Goal: Task Accomplishment & Management: Manage account settings

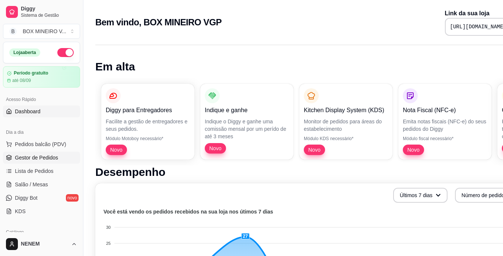
click at [20, 163] on link "Gestor de Pedidos" at bounding box center [41, 157] width 77 height 12
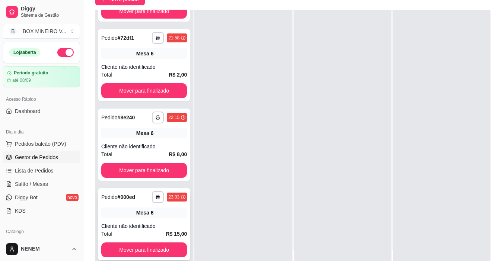
scroll to position [114, 0]
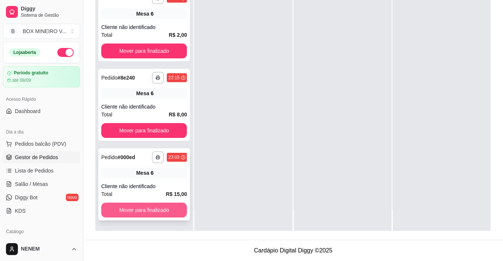
click at [175, 207] on button "Mover para finalizado" at bounding box center [144, 210] width 86 height 15
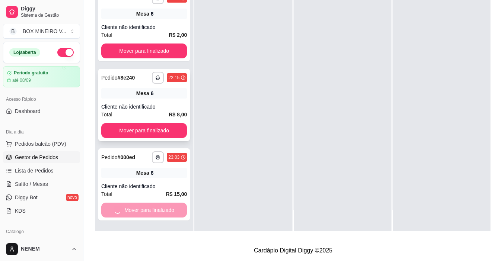
scroll to position [463, 0]
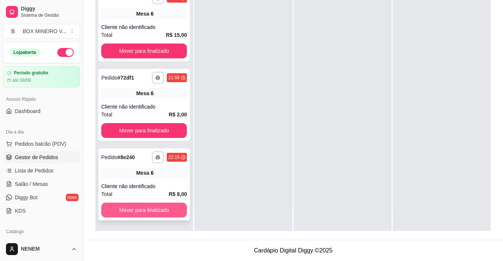
click at [175, 206] on button "Mover para finalizado" at bounding box center [144, 210] width 86 height 15
click at [175, 206] on button "Mover para finalizado" at bounding box center [143, 210] width 83 height 15
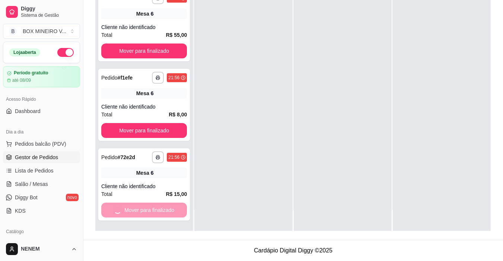
scroll to position [224, 0]
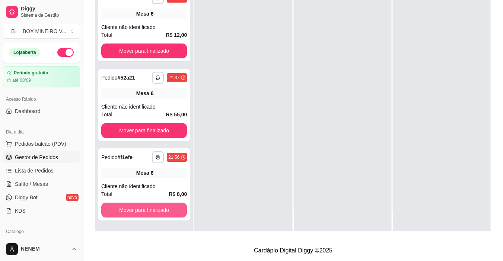
click at [175, 206] on button "Mover para finalizado" at bounding box center [144, 210] width 86 height 15
click at [175, 206] on button "Mover para finalizado" at bounding box center [143, 210] width 83 height 15
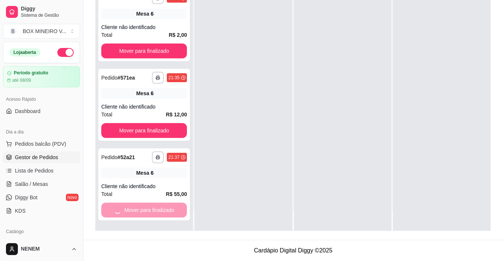
scroll to position [65, 0]
click at [175, 206] on button "Mover para finalizado" at bounding box center [143, 210] width 83 height 15
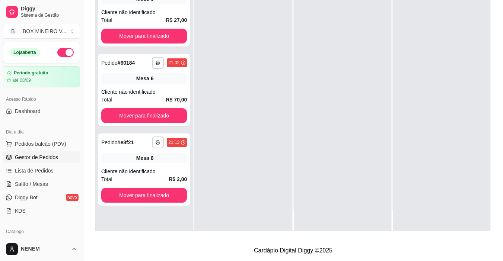
click at [175, 206] on div "**********" at bounding box center [144, 100] width 98 height 261
click at [175, 202] on button "Mover para finalizado" at bounding box center [143, 195] width 83 height 15
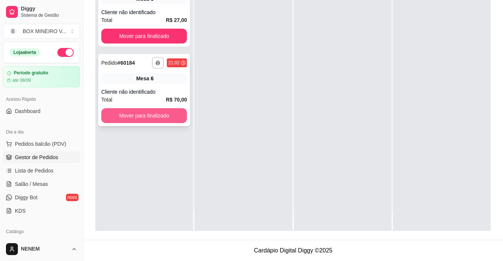
click at [163, 113] on button "Mover para finalizado" at bounding box center [144, 115] width 86 height 15
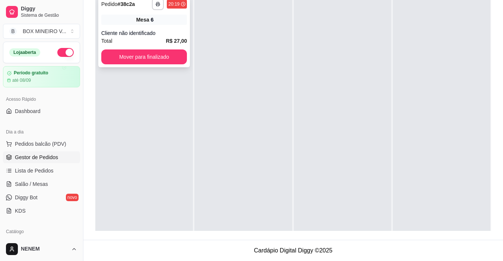
click at [174, 62] on div "**********" at bounding box center [144, 31] width 92 height 72
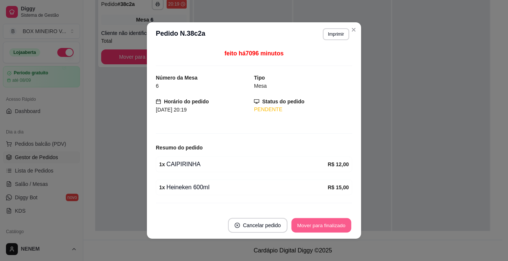
click at [313, 216] on footer "Cancelar pedido Mover para finalizado" at bounding box center [254, 225] width 214 height 27
click at [312, 224] on button "Mover para finalizado" at bounding box center [322, 225] width 62 height 15
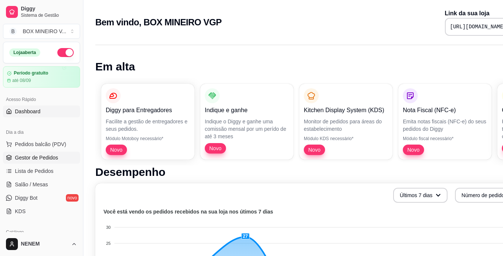
click at [41, 160] on span "Gestor de Pedidos" at bounding box center [36, 157] width 43 height 7
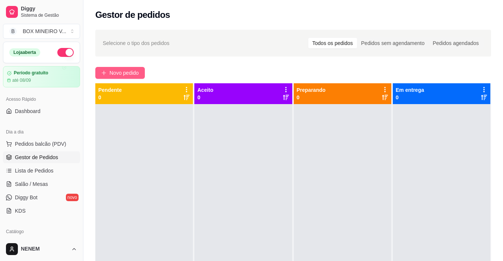
click at [117, 73] on span "Novo pedido" at bounding box center [123, 73] width 29 height 8
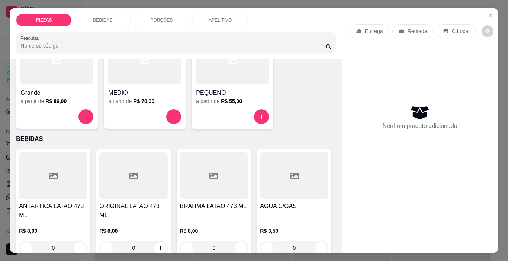
click at [143, 15] on div "PORÇÕES" at bounding box center [162, 20] width 56 height 13
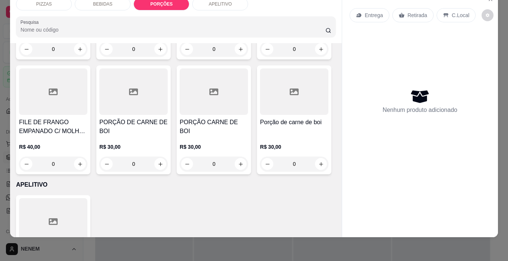
scroll to position [1235, 0]
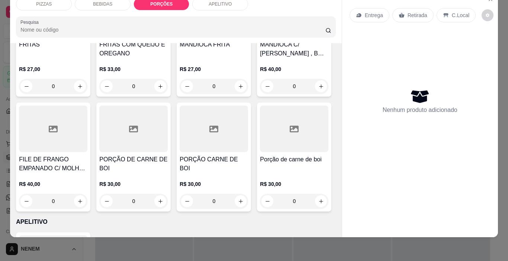
type input "1"
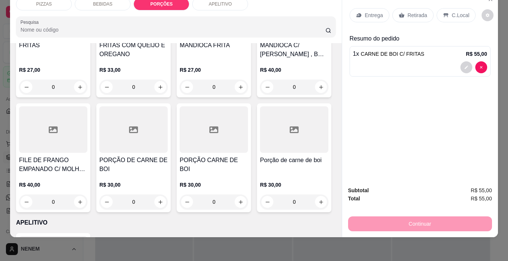
click at [368, 13] on p "Entrega" at bounding box center [374, 15] width 18 height 7
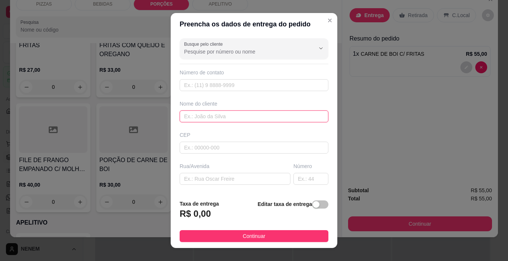
click at [253, 119] on input "text" at bounding box center [254, 117] width 149 height 12
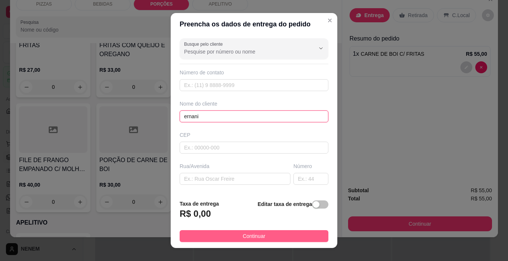
type input "ernani"
click at [220, 241] on button "Continuar" at bounding box center [254, 236] width 149 height 12
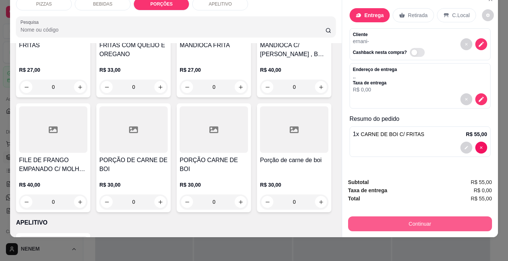
click at [366, 217] on button "Continuar" at bounding box center [420, 224] width 144 height 15
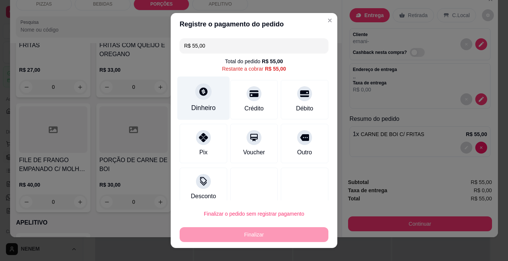
click at [204, 100] on div "Dinheiro" at bounding box center [204, 99] width 52 height 44
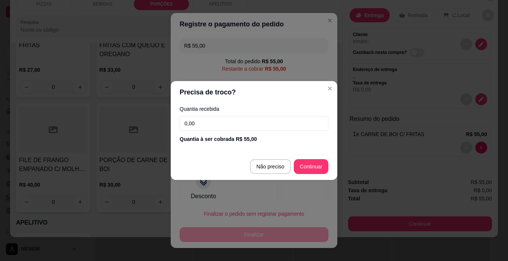
click at [244, 129] on input "0,00" at bounding box center [254, 123] width 149 height 15
type input "R$ 0,00"
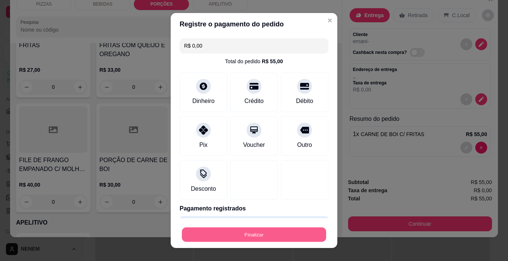
click at [276, 232] on button "Finalizar" at bounding box center [254, 235] width 144 height 15
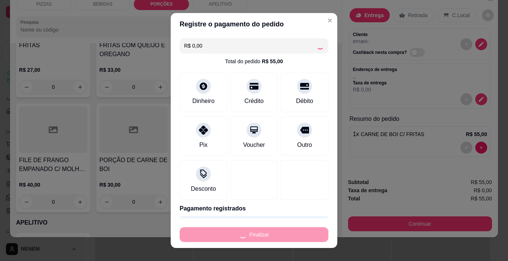
type input "0"
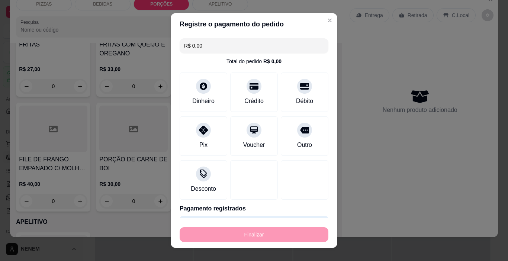
type input "-R$ 55,00"
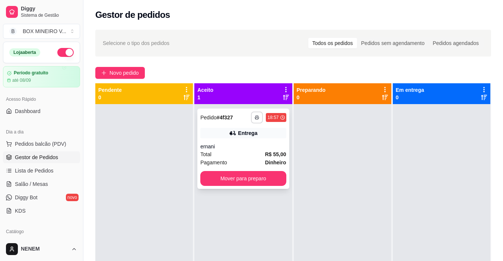
click at [251, 118] on button "button" at bounding box center [257, 118] width 12 height 12
click at [244, 140] on button "IMPRESSORA" at bounding box center [234, 144] width 52 height 12
click at [276, 179] on button "Mover para preparo" at bounding box center [243, 179] width 83 height 15
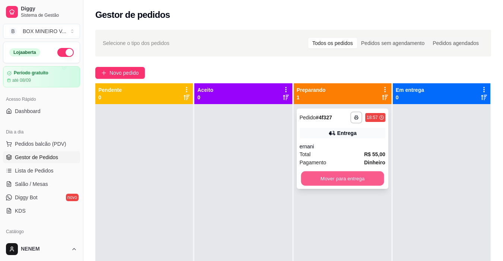
click at [320, 178] on button "Mover para entrega" at bounding box center [342, 179] width 83 height 15
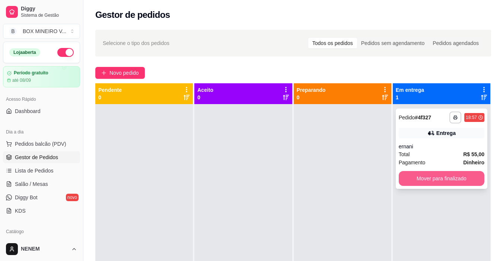
click at [454, 173] on button "Mover para finalizado" at bounding box center [442, 178] width 86 height 15
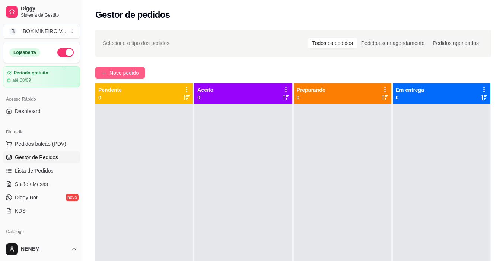
click at [129, 67] on button "Novo pedido" at bounding box center [120, 73] width 50 height 12
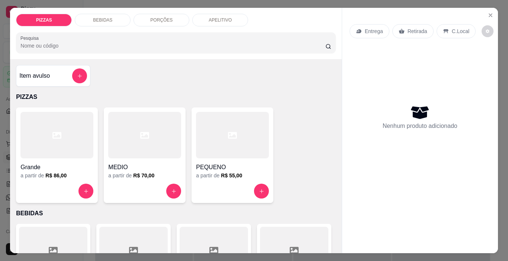
click at [144, 14] on div "PORÇÕES" at bounding box center [162, 20] width 56 height 13
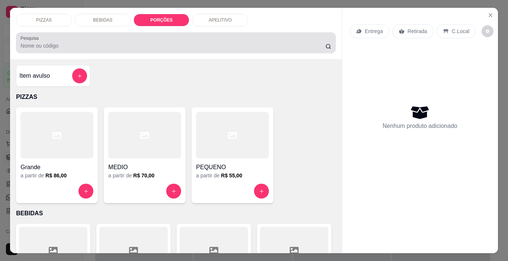
scroll to position [19, 0]
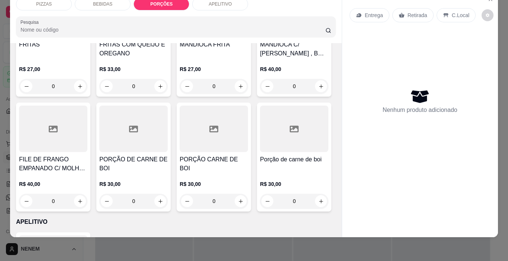
type input "1"
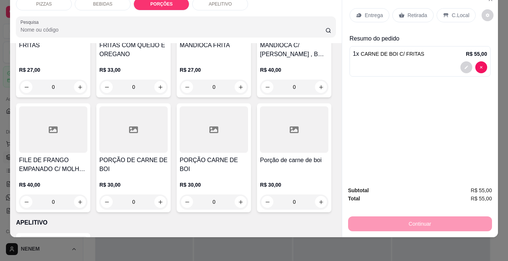
click at [359, 8] on div "Entrega" at bounding box center [370, 15] width 40 height 14
click at [379, 8] on div "Entrega" at bounding box center [370, 15] width 40 height 14
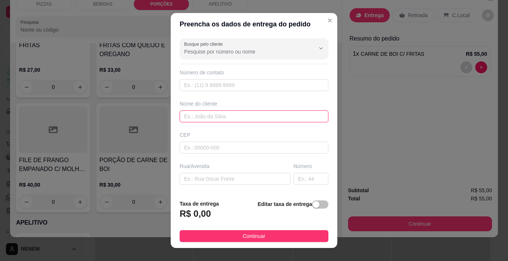
click at [275, 115] on input "text" at bounding box center [254, 117] width 149 height 12
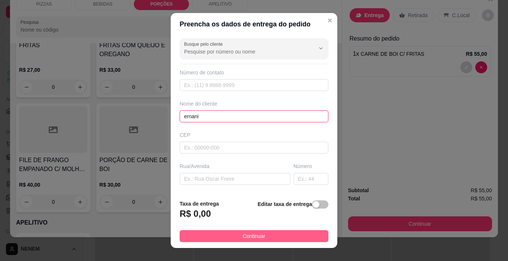
type input "ernani"
click at [291, 237] on button "Continuar" at bounding box center [254, 236] width 149 height 12
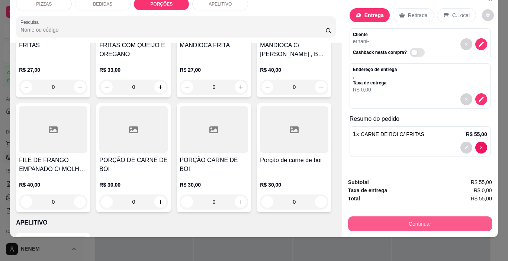
click at [374, 220] on button "Continuar" at bounding box center [420, 224] width 144 height 15
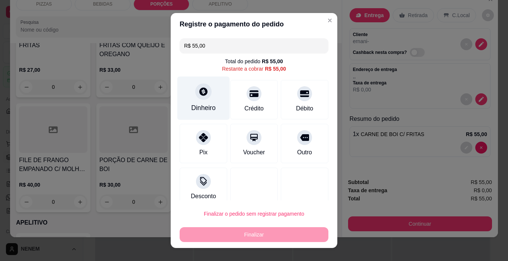
click at [202, 105] on div "Dinheiro" at bounding box center [203, 108] width 25 height 10
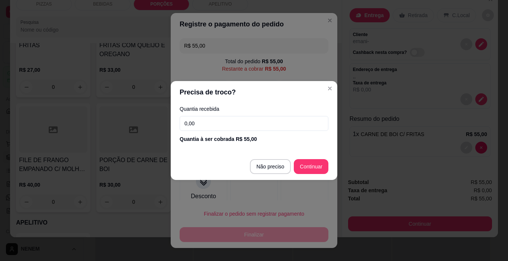
type input "R$ 0,00"
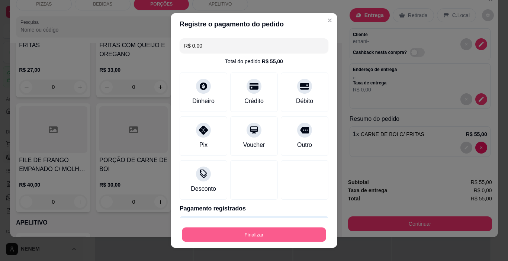
click at [271, 241] on button "Finalizar" at bounding box center [254, 235] width 144 height 15
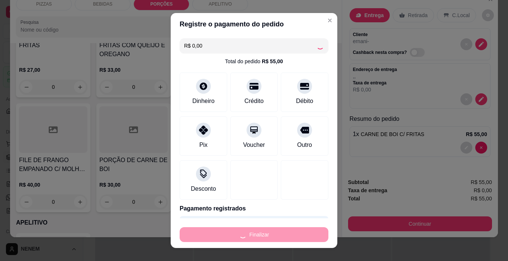
type input "0"
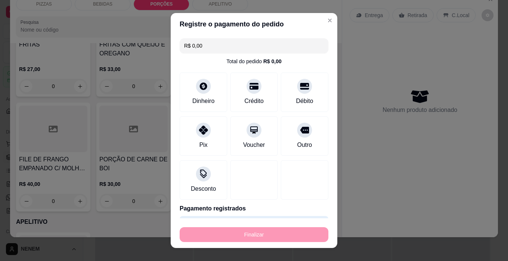
type input "-R$ 55,00"
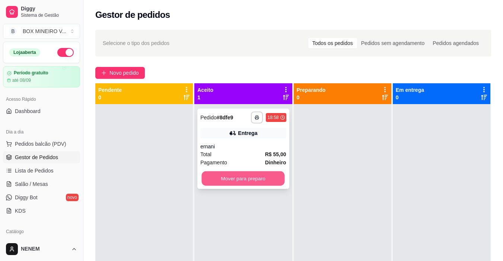
click at [259, 175] on button "Mover para preparo" at bounding box center [243, 179] width 83 height 15
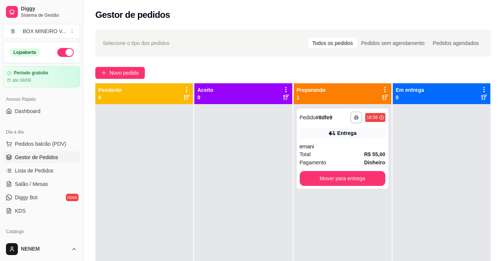
click at [384, 87] on icon at bounding box center [384, 89] width 1 height 5
click at [244, 147] on div at bounding box center [243, 234] width 98 height 261
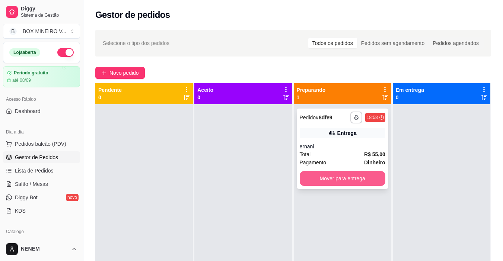
click at [342, 176] on button "Mover para entrega" at bounding box center [343, 178] width 86 height 15
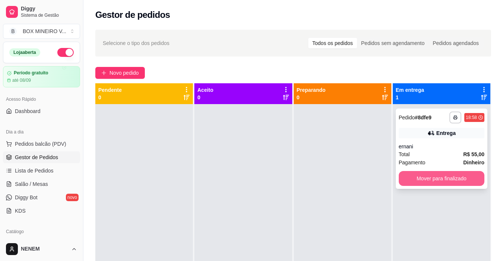
click at [428, 176] on button "Mover para finalizado" at bounding box center [442, 178] width 86 height 15
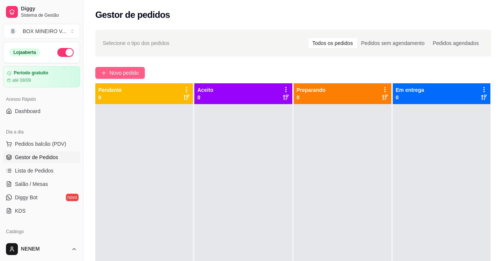
click at [119, 70] on span "Novo pedido" at bounding box center [123, 73] width 29 height 8
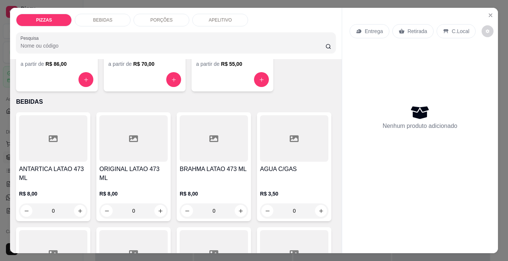
scroll to position [298, 0]
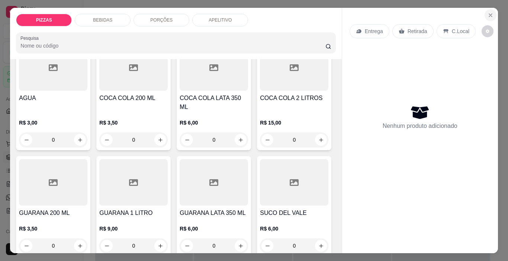
click at [491, 16] on button "Close" at bounding box center [491, 15] width 12 height 12
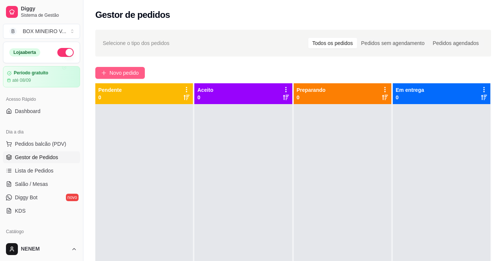
click at [102, 74] on icon "plus" at bounding box center [103, 72] width 5 height 5
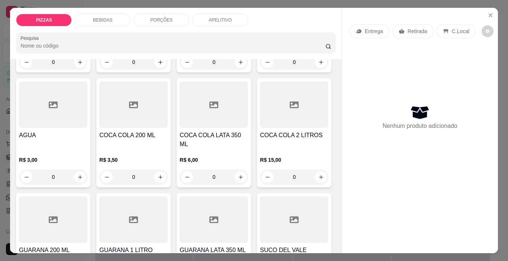
click at [157, 23] on div "PORÇÕES" at bounding box center [162, 20] width 56 height 13
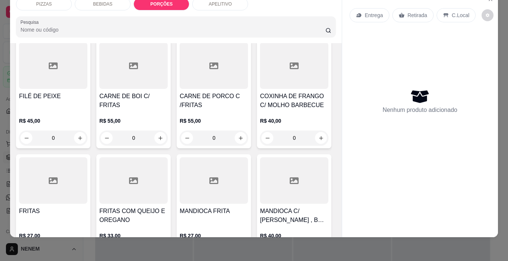
scroll to position [1116, 0]
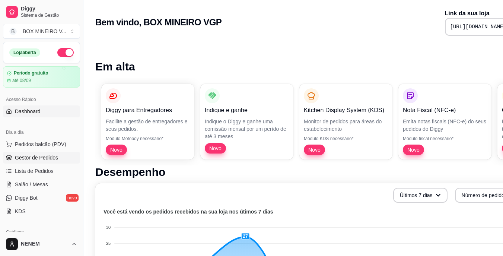
click at [27, 157] on span "Gestor de Pedidos" at bounding box center [36, 157] width 43 height 7
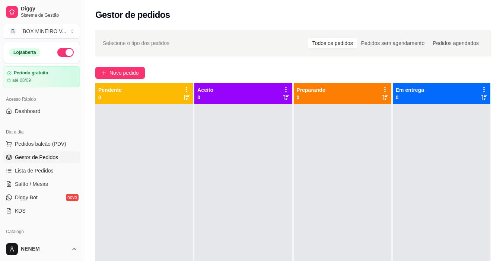
click at [140, 67] on div "Selecione o tipo dos pedidos Todos os pedidos Pedidos sem agendamento Pedidos a…" at bounding box center [292, 189] width 419 height 328
click at [138, 70] on span "Novo pedido" at bounding box center [123, 73] width 29 height 8
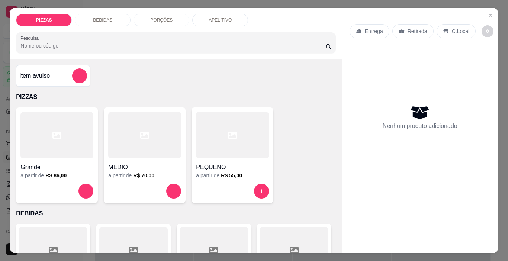
click at [172, 22] on div "PORÇÕES" at bounding box center [162, 20] width 56 height 13
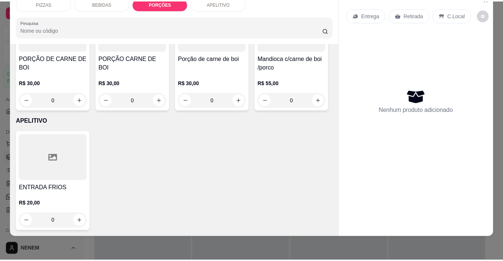
scroll to position [1562, 0]
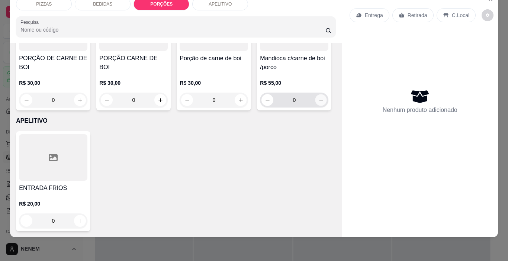
click at [319, 102] on icon "increase-product-quantity" at bounding box center [321, 100] width 4 height 4
type input "1"
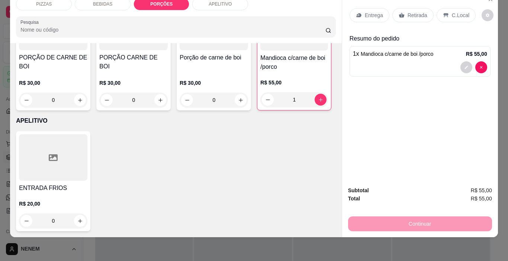
click at [382, 13] on div "Entrega" at bounding box center [370, 15] width 40 height 14
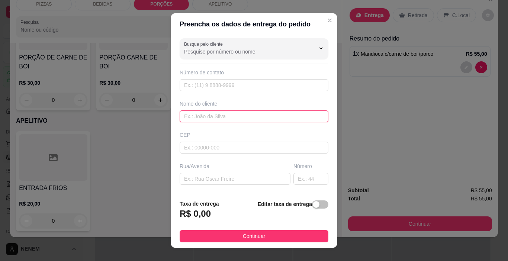
click at [255, 114] on input "text" at bounding box center [254, 117] width 149 height 12
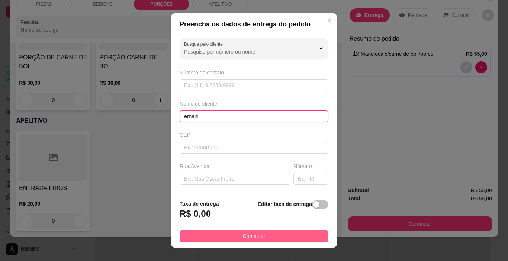
type input "ernani"
click at [282, 232] on button "Continuar" at bounding box center [254, 236] width 149 height 12
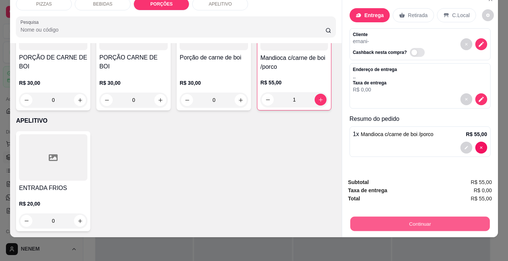
click at [452, 221] on button "Continuar" at bounding box center [420, 224] width 140 height 15
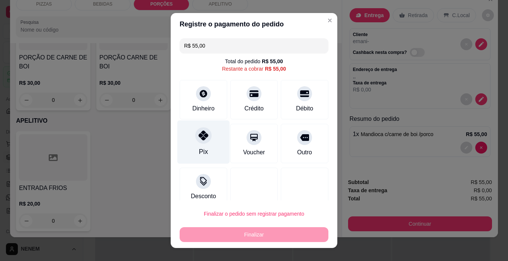
click at [209, 150] on div "Pix" at bounding box center [204, 143] width 52 height 44
type input "R$ 0,00"
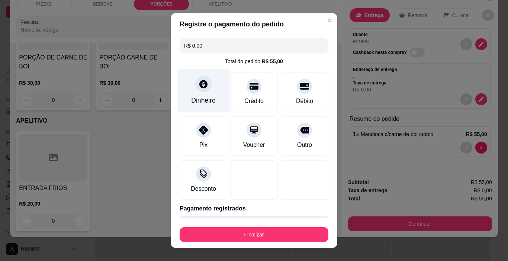
click at [211, 96] on div "Dinheiro" at bounding box center [204, 91] width 52 height 44
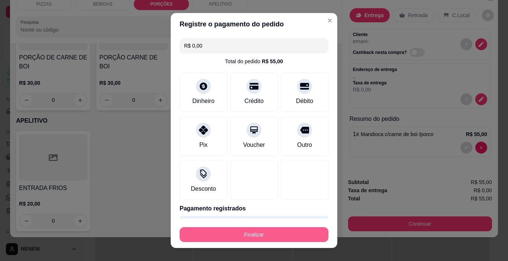
click at [269, 230] on button "Finalizar" at bounding box center [254, 234] width 149 height 15
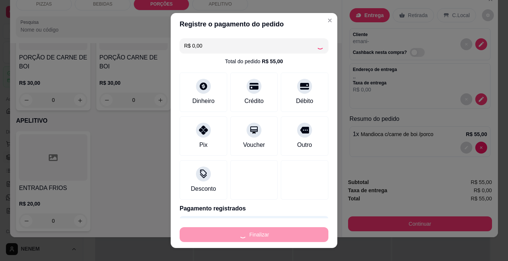
type input "0"
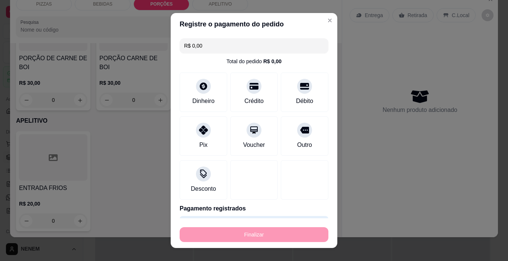
type input "-R$ 55,00"
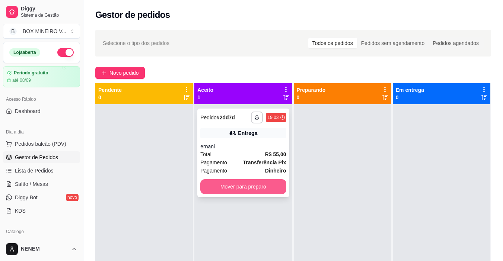
click at [261, 189] on button "Mover para preparo" at bounding box center [243, 186] width 86 height 15
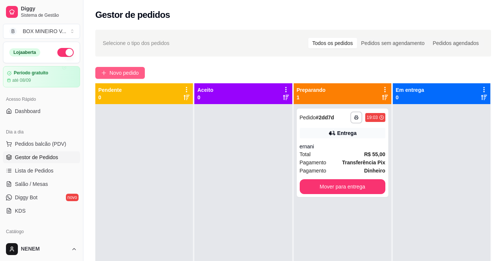
click at [138, 67] on button "Novo pedido" at bounding box center [120, 73] width 50 height 12
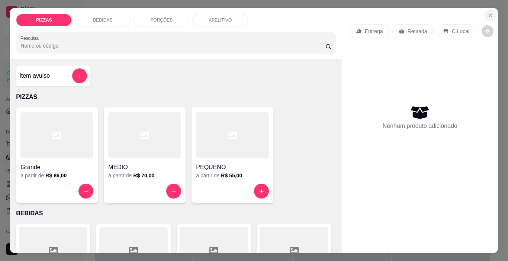
click at [488, 15] on icon "Close" at bounding box center [491, 15] width 6 height 6
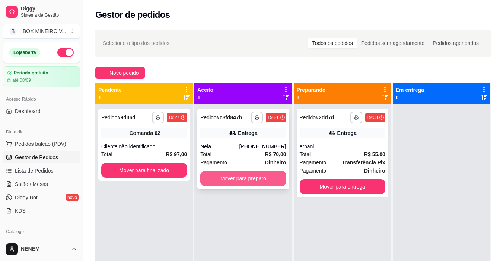
click at [263, 184] on button "Mover para preparo" at bounding box center [243, 178] width 86 height 15
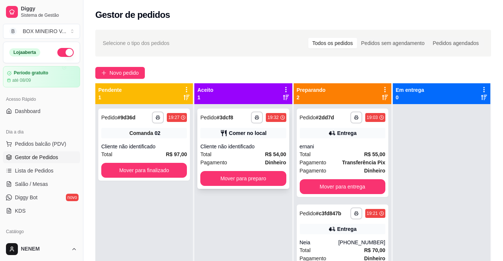
click at [253, 178] on button "Mover para preparo" at bounding box center [243, 178] width 86 height 15
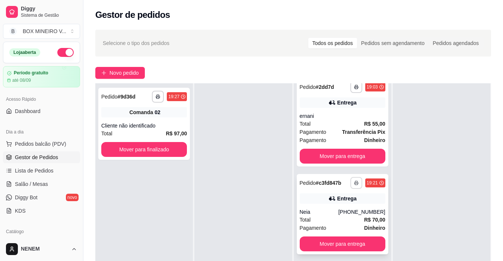
scroll to position [18, 0]
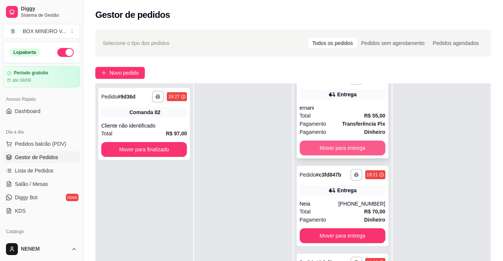
click at [324, 147] on button "Mover para entrega" at bounding box center [343, 148] width 86 height 15
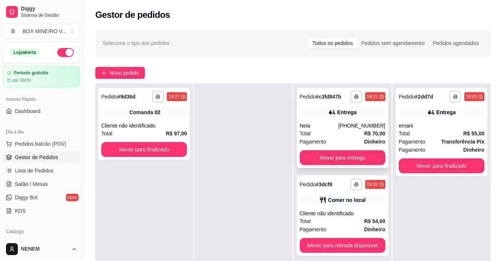
scroll to position [0, 0]
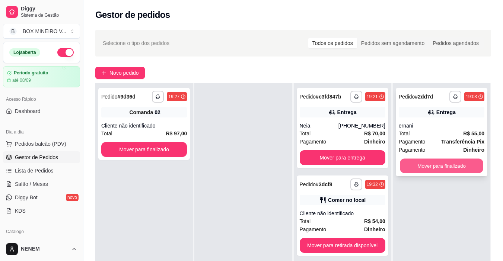
click at [422, 172] on button "Mover para finalizado" at bounding box center [441, 166] width 83 height 15
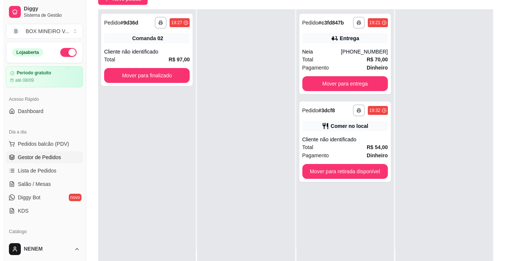
scroll to position [74, 0]
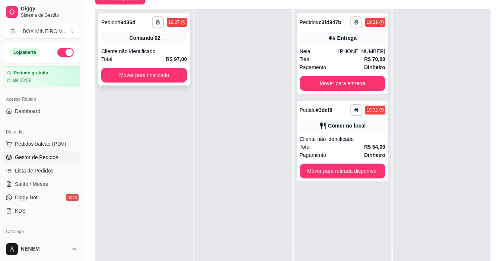
click at [144, 34] on span "Comanda" at bounding box center [141, 37] width 24 height 7
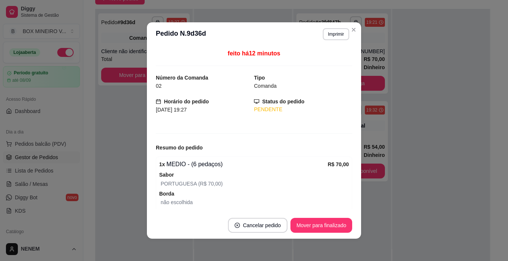
scroll to position [72, 0]
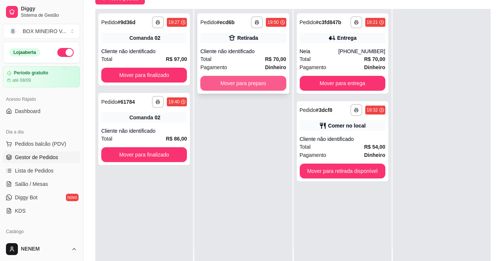
click at [207, 77] on button "Mover para preparo" at bounding box center [243, 83] width 86 height 15
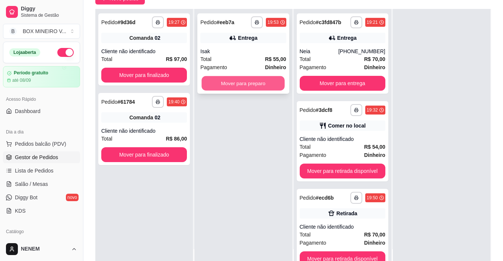
click at [206, 81] on button "Mover para preparo" at bounding box center [243, 83] width 83 height 15
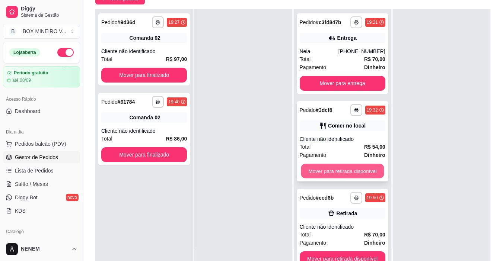
click at [347, 175] on button "Mover para retirada disponível" at bounding box center [342, 171] width 83 height 15
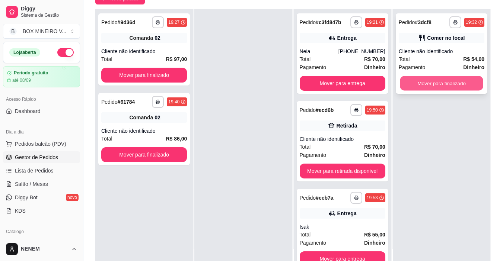
click at [460, 84] on button "Mover para finalizado" at bounding box center [441, 83] width 83 height 15
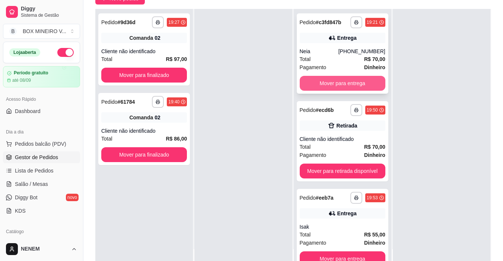
click at [348, 86] on button "Mover para entrega" at bounding box center [343, 83] width 86 height 15
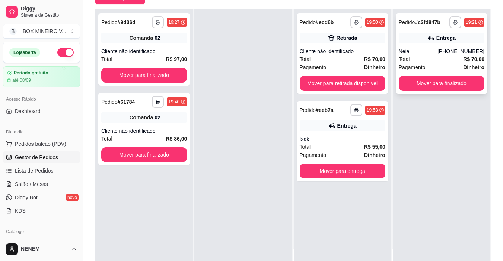
click at [449, 47] on div "**********" at bounding box center [442, 53] width 92 height 80
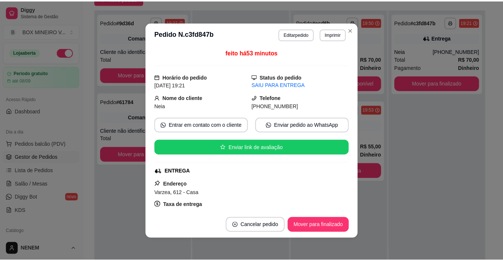
scroll to position [0, 0]
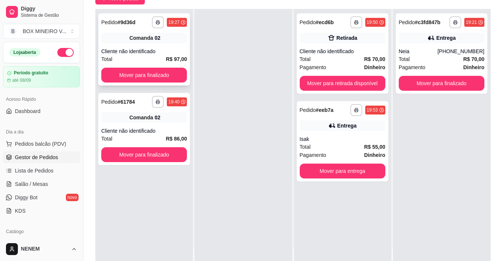
click at [160, 41] on div "Comanda 02" at bounding box center [144, 38] width 86 height 10
click at [127, 73] on button "Mover para finalizado" at bounding box center [144, 75] width 86 height 15
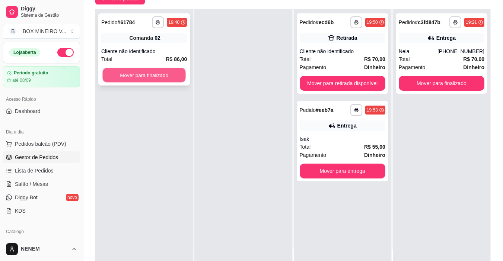
click at [144, 79] on button "Mover para finalizado" at bounding box center [143, 75] width 83 height 15
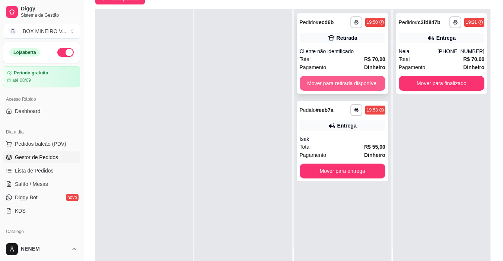
click at [304, 87] on button "Mover para retirada disponível" at bounding box center [343, 83] width 86 height 15
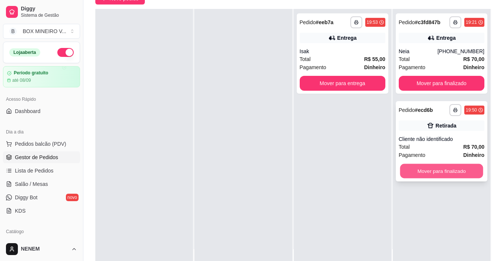
click at [426, 176] on button "Mover para finalizado" at bounding box center [441, 171] width 83 height 15
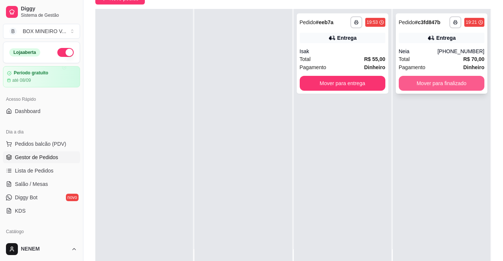
click at [423, 88] on button "Mover para finalizado" at bounding box center [442, 83] width 86 height 15
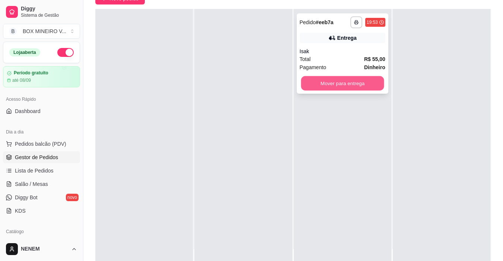
click at [354, 80] on button "Mover para entrega" at bounding box center [342, 83] width 83 height 15
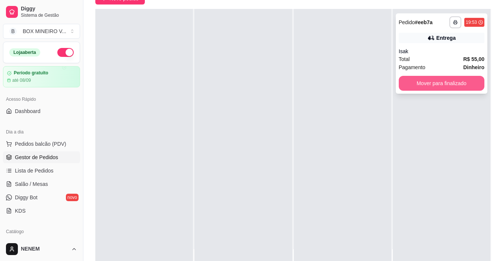
click at [431, 80] on button "Mover para finalizado" at bounding box center [442, 83] width 86 height 15
